Goal: Find specific page/section: Find specific page/section

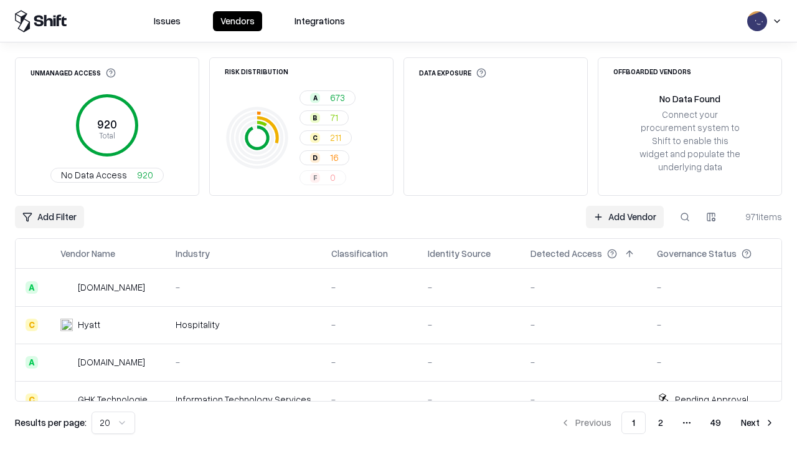
click at [399, 224] on div "Add Filter Add Vendor 971 items" at bounding box center [399, 217] width 768 height 22
click at [49, 217] on html "Issues Vendors Integrations Unmanaged Access 920 Total No Data Access 920 Risk …" at bounding box center [398, 224] width 797 height 449
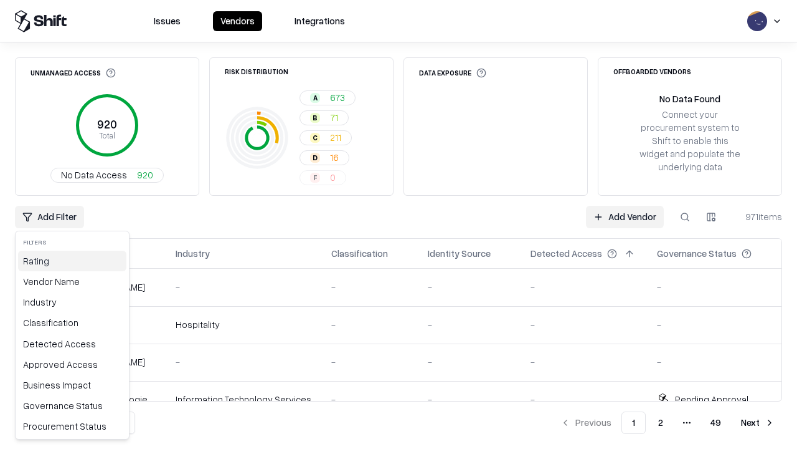
click at [72, 260] on div "Rating" at bounding box center [72, 260] width 108 height 21
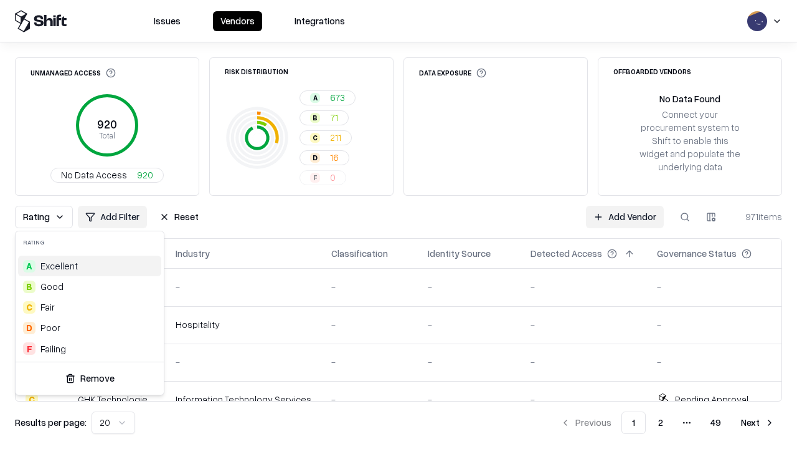
click at [399, 224] on html "Issues Vendors Integrations Unmanaged Access 920 Total No Data Access 920 Risk …" at bounding box center [398, 224] width 797 height 449
click at [399, 224] on div "Rating Add Filter Reset Add Vendor 971 items" at bounding box center [399, 217] width 768 height 22
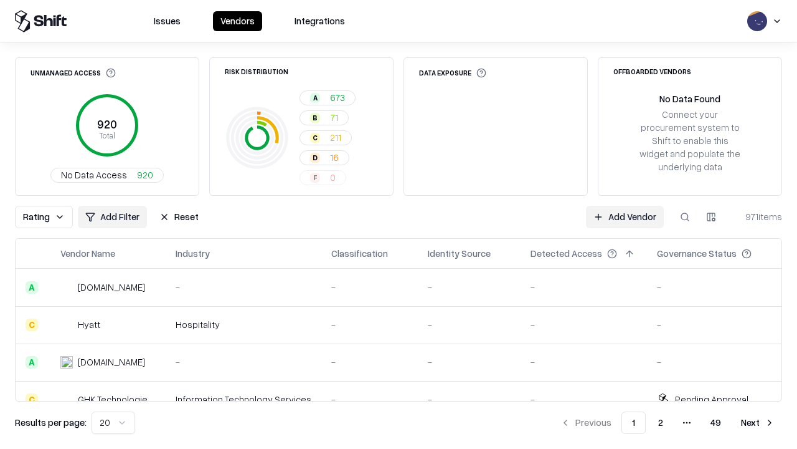
click at [179, 217] on button "Reset" at bounding box center [179, 217] width 54 height 22
click at [399, 224] on div "Rating Add Filter Reset Add Vendor 971 items" at bounding box center [399, 217] width 768 height 22
click at [49, 217] on html "Issues Vendors Integrations Unmanaged Access 920 Total No Data Access 920 Risk …" at bounding box center [398, 224] width 797 height 449
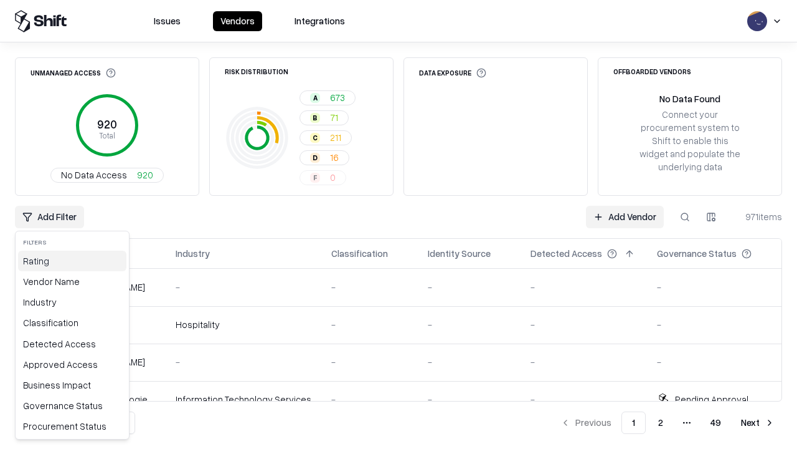
click at [72, 260] on div "Rating" at bounding box center [72, 260] width 108 height 21
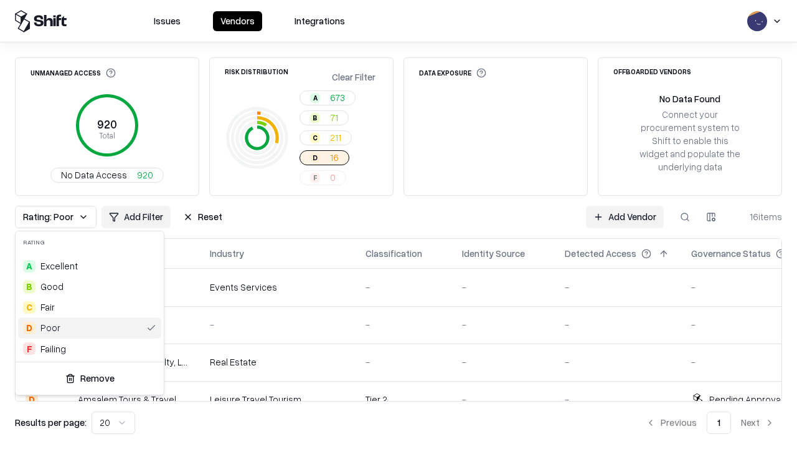
click at [399, 224] on html "Issues Vendors Integrations Unmanaged Access 920 Total No Data Access 920 Risk …" at bounding box center [398, 224] width 797 height 449
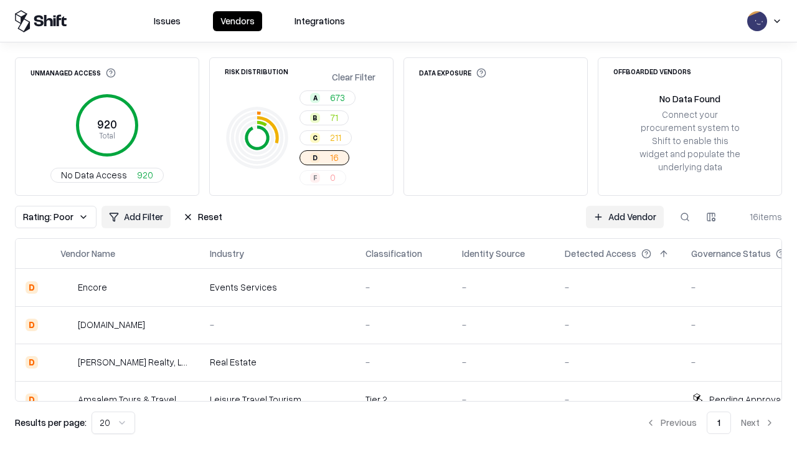
click at [399, 224] on div "Rating: Poor Add Filter Reset Add Vendor 16 items" at bounding box center [399, 217] width 768 height 22
click at [202, 217] on button "Reset" at bounding box center [203, 217] width 54 height 22
click at [399, 224] on div "Add Filter Add Vendor 16 items" at bounding box center [399, 217] width 768 height 22
click at [49, 217] on html "Issues Vendors Integrations Unmanaged Access 920 Total No Data Access 920 Risk …" at bounding box center [398, 224] width 797 height 449
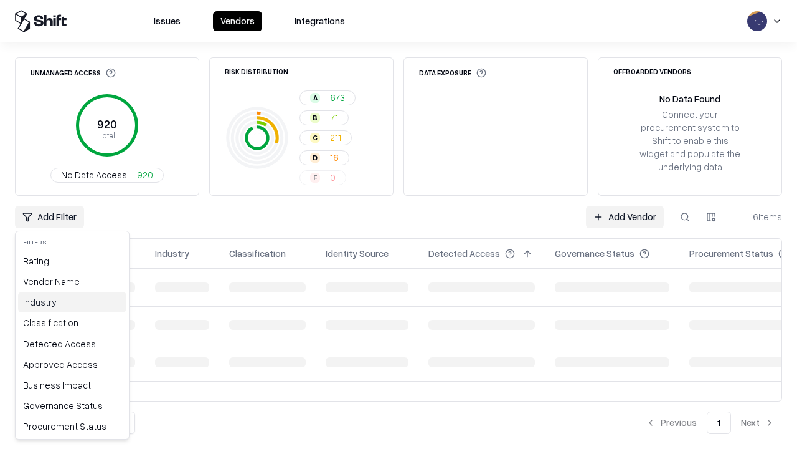
click at [72, 302] on div "Industry" at bounding box center [72, 302] width 108 height 21
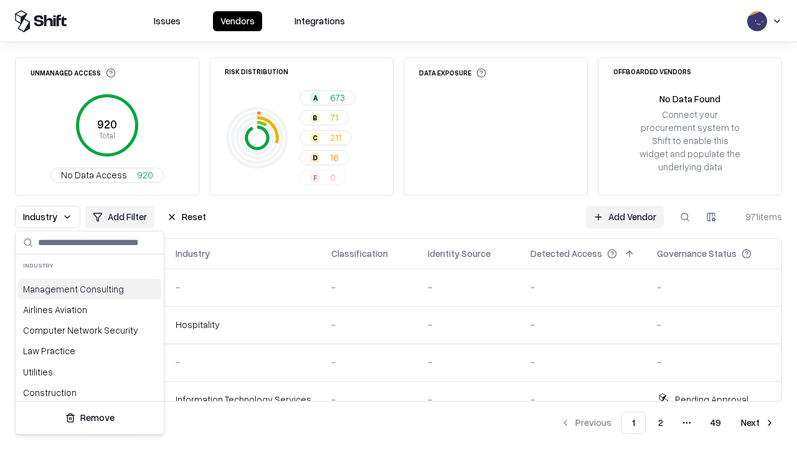
click at [399, 224] on html "Issues Vendors Integrations Unmanaged Access 920 Total No Data Access 920 Risk …" at bounding box center [398, 224] width 797 height 449
click at [399, 224] on div "Industry Add Filter Reset Add Vendor 971 items" at bounding box center [399, 217] width 768 height 22
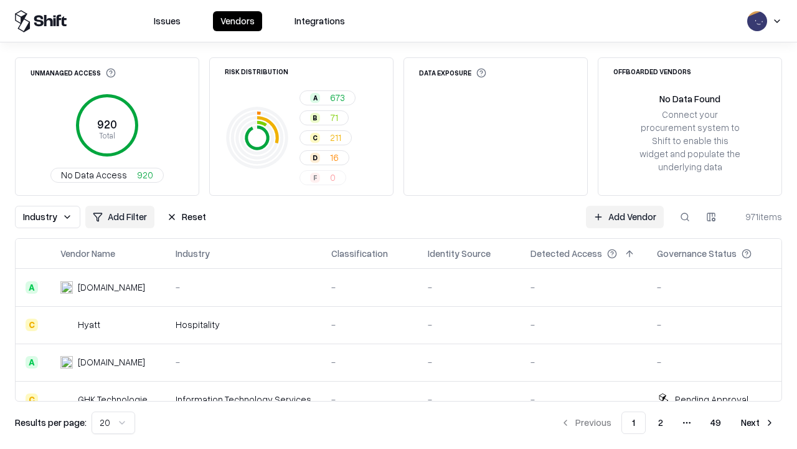
click at [186, 217] on button "Reset" at bounding box center [186, 217] width 54 height 22
